Goal: Task Accomplishment & Management: Use online tool/utility

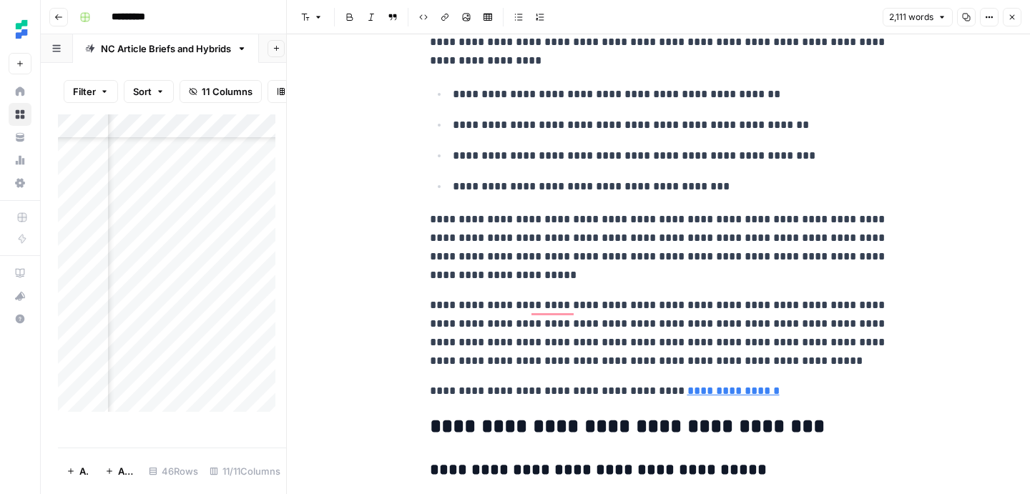
scroll to position [5473, 0]
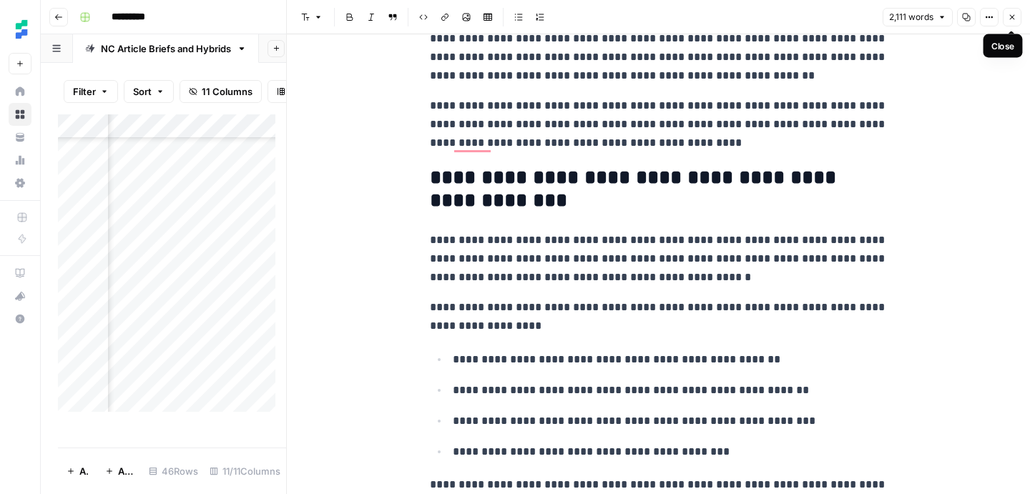
click at [1013, 15] on icon "button" at bounding box center [1012, 17] width 5 height 5
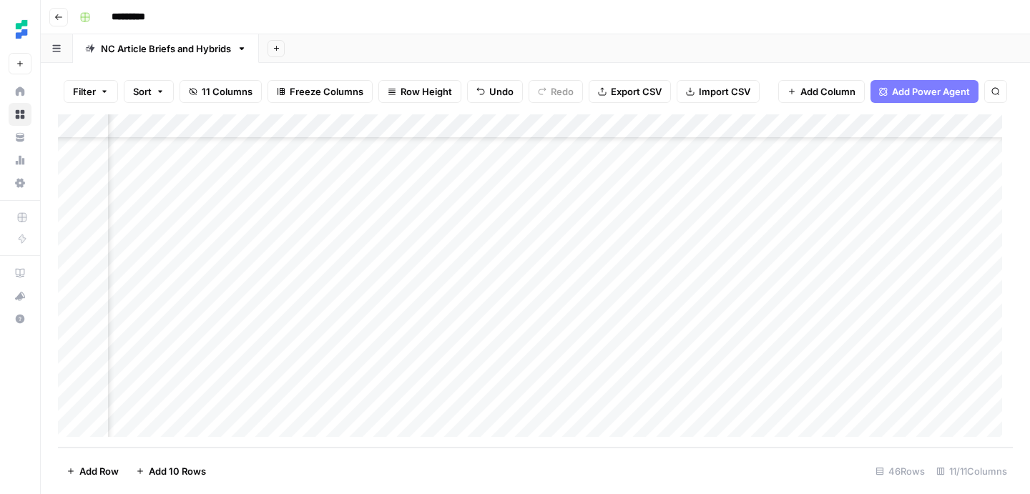
click at [703, 300] on div "Add Column" at bounding box center [535, 280] width 955 height 333
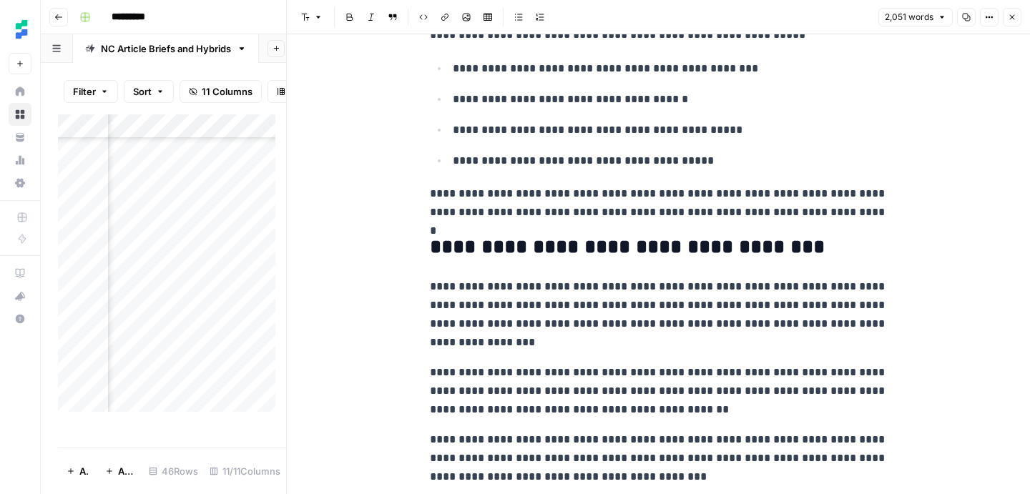
scroll to position [5936, 0]
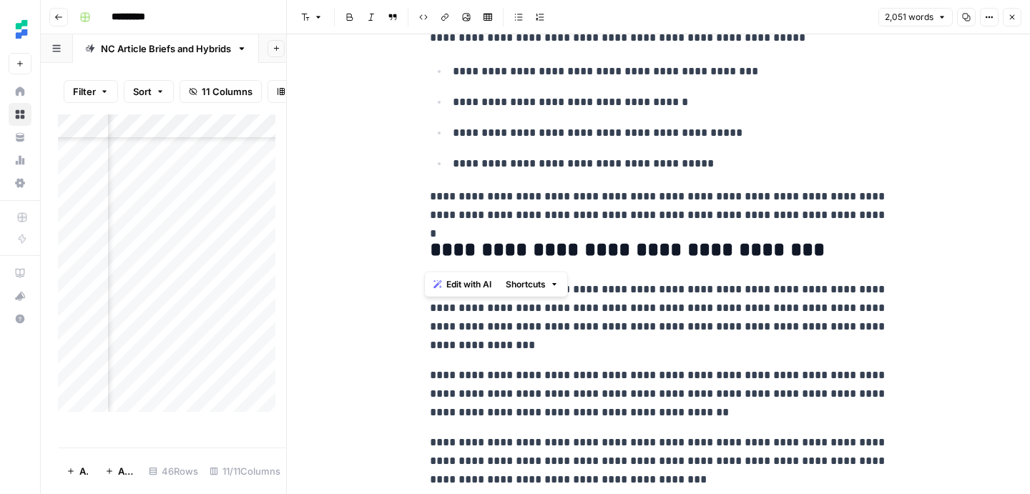
drag, startPoint x: 792, startPoint y: 252, endPoint x: 414, endPoint y: 247, distance: 378.3
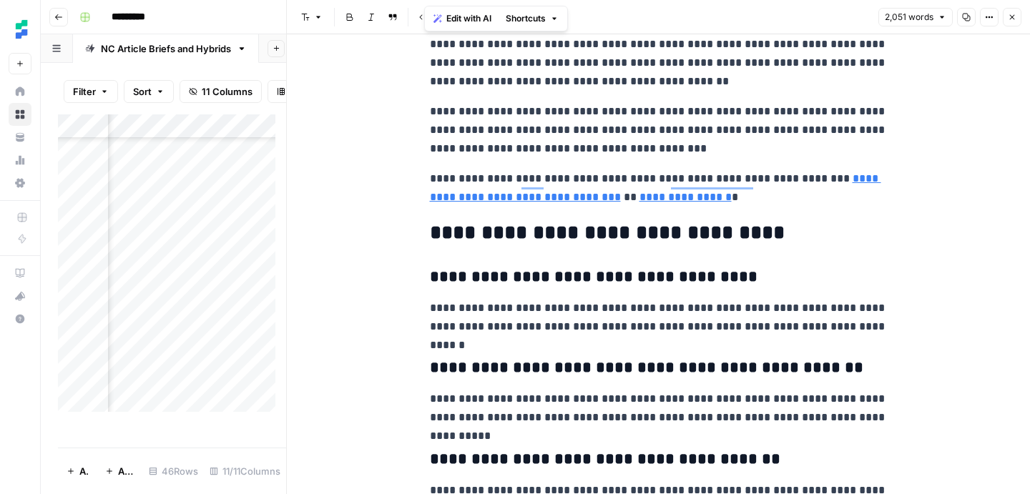
scroll to position [6267, 0]
click at [1018, 16] on button "Close" at bounding box center [1012, 17] width 19 height 19
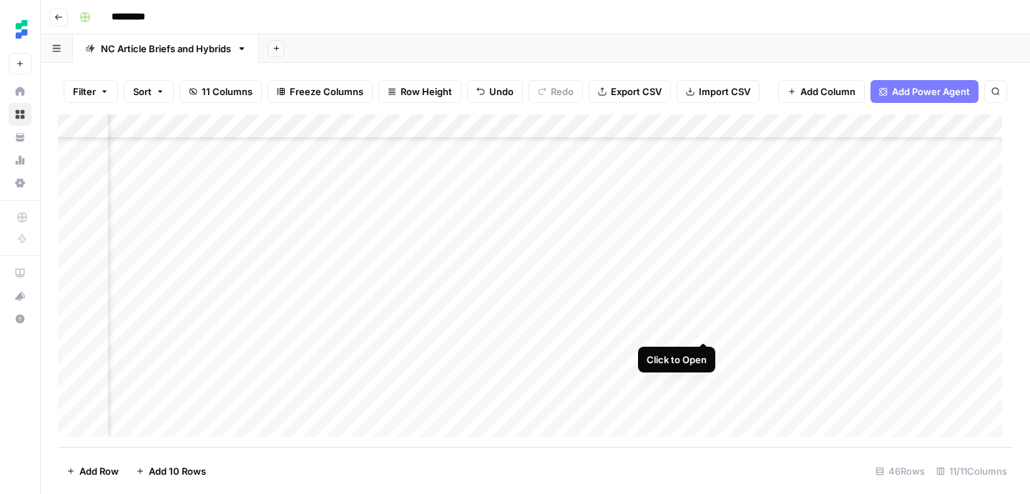
click at [703, 328] on div "Add Column" at bounding box center [535, 280] width 955 height 333
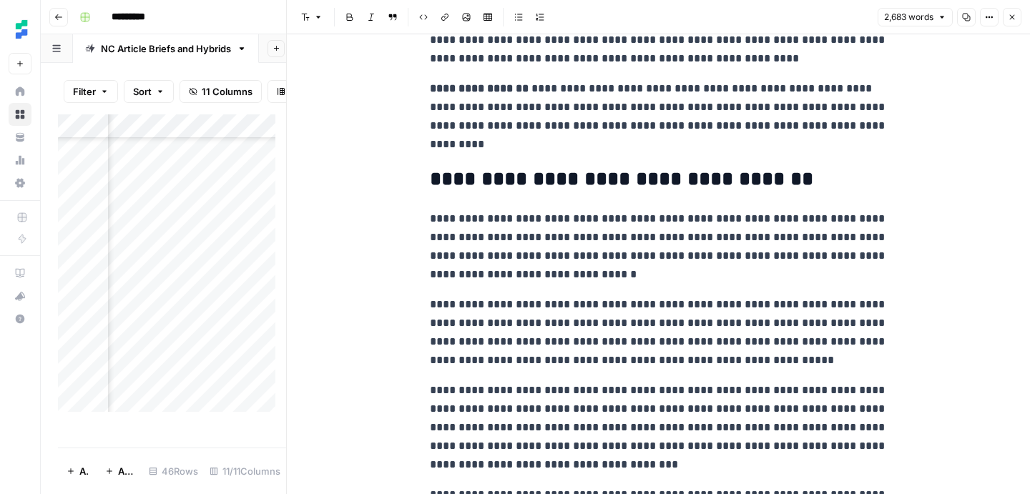
scroll to position [7559, 0]
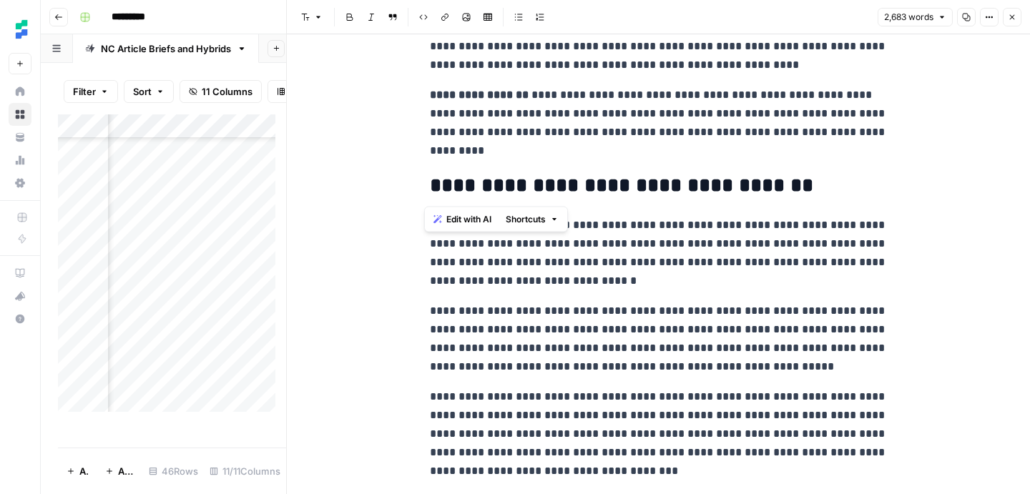
drag, startPoint x: 777, startPoint y: 183, endPoint x: 418, endPoint y: 190, distance: 359.1
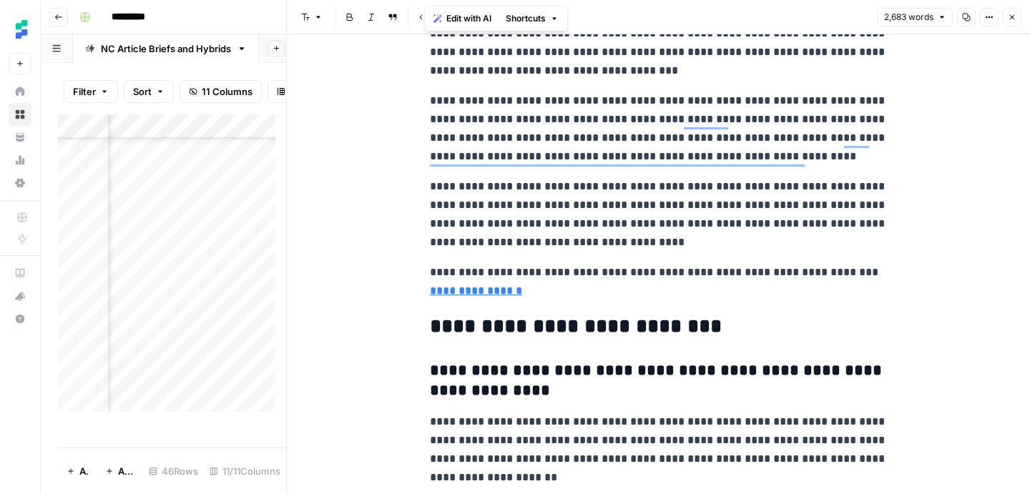
scroll to position [7959, 0]
